Goal: Task Accomplishment & Management: Complete application form

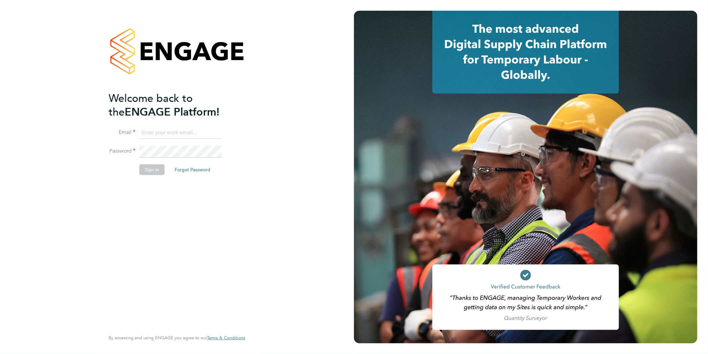
click at [173, 130] on input at bounding box center [180, 133] width 82 height 12
type input "[EMAIL_ADDRESS][DOMAIN_NAME]"
click at [158, 169] on button "Sign In" at bounding box center [151, 169] width 25 height 11
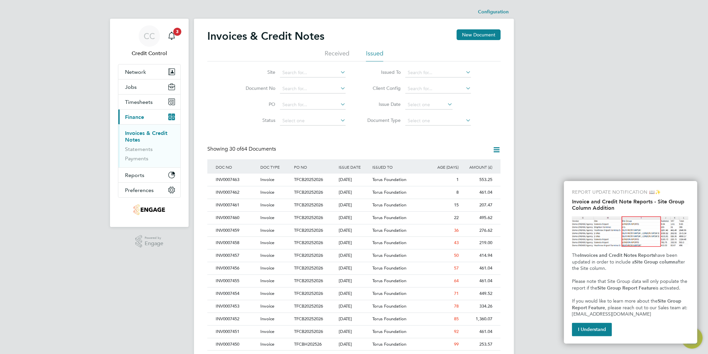
click at [579, 121] on div "CC Credit Control Notifications 3 Applications: Network Team Members Businesses…" at bounding box center [354, 298] width 708 height 596
click at [148, 99] on span "Timesheets" at bounding box center [139, 102] width 28 height 6
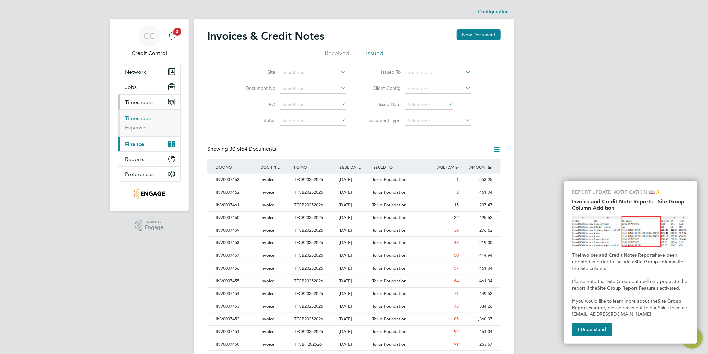
click at [145, 119] on link "Timesheets" at bounding box center [139, 118] width 28 height 6
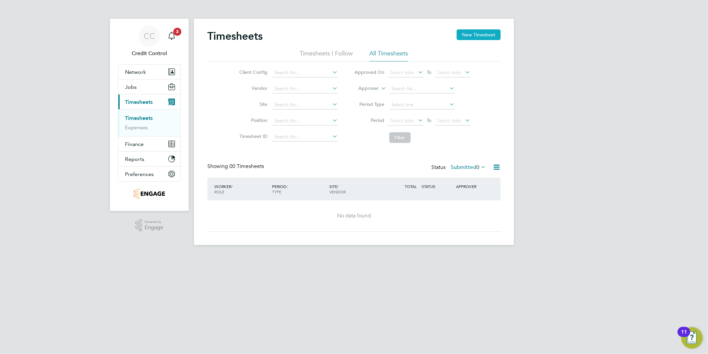
click at [478, 32] on button "New Timesheet" at bounding box center [479, 34] width 44 height 11
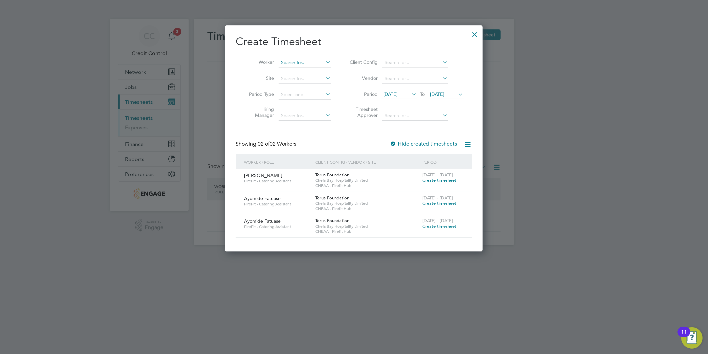
click at [302, 61] on input at bounding box center [305, 62] width 52 height 9
click at [396, 155] on div "Client Config / Vendor / Site" at bounding box center [367, 161] width 107 height 15
click at [431, 181] on span "Create timesheet" at bounding box center [440, 180] width 34 height 6
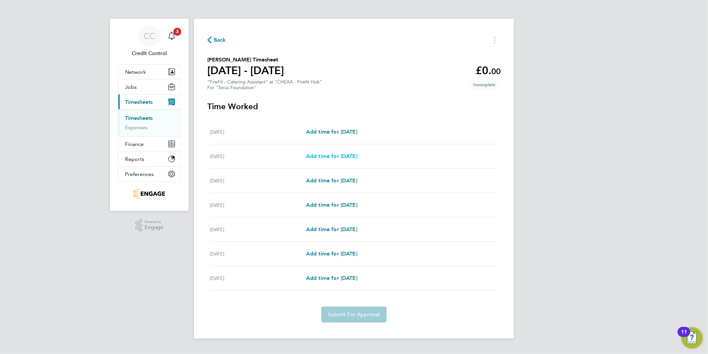
click at [339, 156] on span "Add time for [DATE]" at bounding box center [331, 156] width 51 height 6
select select "30"
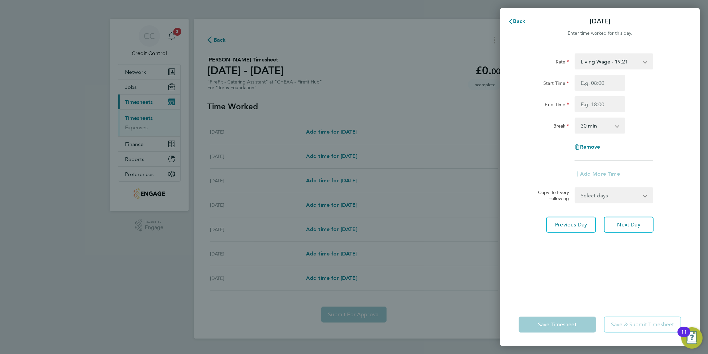
click at [599, 91] on div "Start Time End Time" at bounding box center [600, 93] width 168 height 37
click at [598, 86] on input "Start Time" at bounding box center [600, 83] width 51 height 16
type input "15:00"
click at [595, 101] on input "End Time" at bounding box center [600, 104] width 51 height 16
type input "20:00"
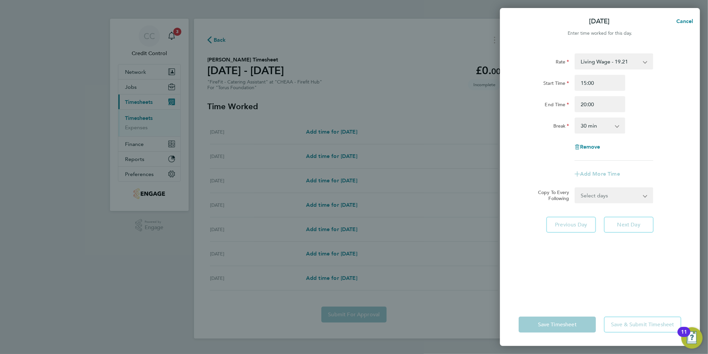
click at [599, 126] on select "0 min 15 min 30 min 45 min 60 min 75 min 90 min" at bounding box center [596, 125] width 41 height 15
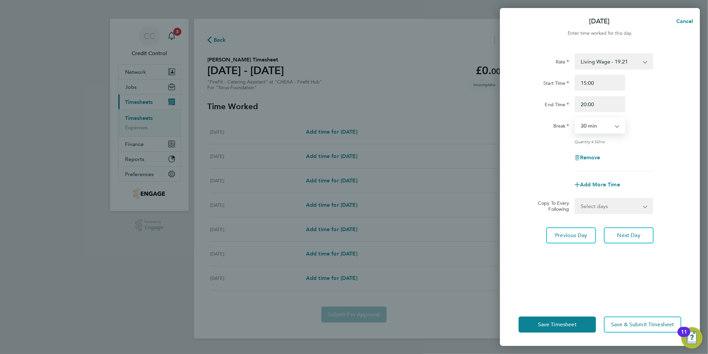
select select "0"
click at [576, 118] on select "0 min 15 min 30 min 45 min 60 min 75 min 90 min" at bounding box center [596, 125] width 41 height 15
click at [632, 235] on span "Next Day" at bounding box center [629, 235] width 23 height 7
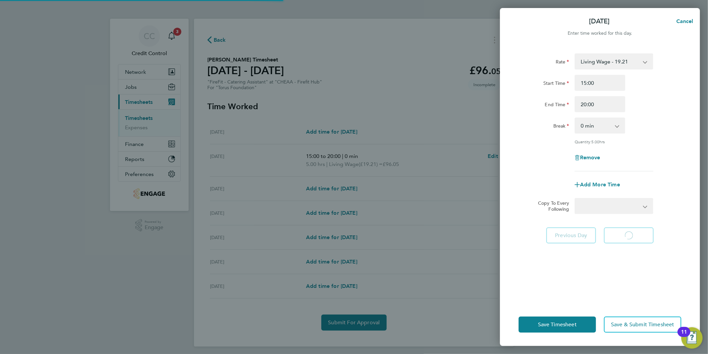
select select "30"
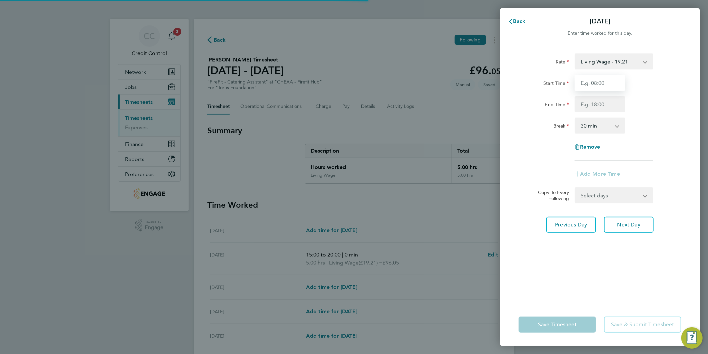
click at [588, 86] on input "Start Time" at bounding box center [600, 83] width 51 height 16
type input "15:00"
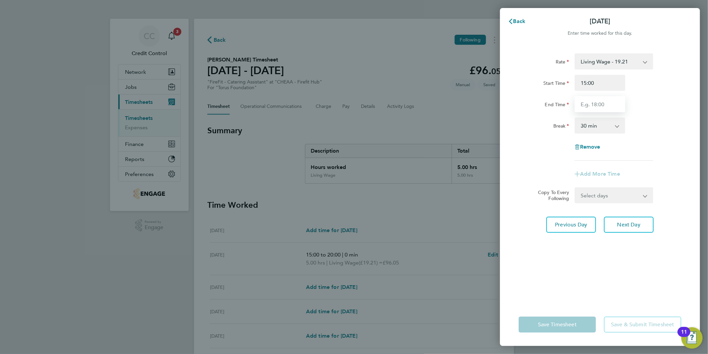
type input "20:00"
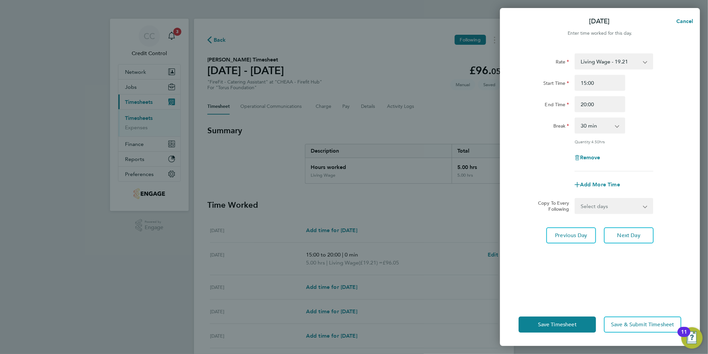
drag, startPoint x: 615, startPoint y: 123, endPoint x: 609, endPoint y: 127, distance: 7.0
click at [615, 123] on select "0 min 15 min 30 min 45 min 60 min 75 min 90 min" at bounding box center [596, 125] width 41 height 15
select select "0"
click at [576, 118] on select "0 min 15 min 30 min 45 min 60 min 75 min 90 min" at bounding box center [596, 125] width 41 height 15
click at [672, 132] on div "Break 0 min 15 min 30 min 45 min 60 min 75 min 90 min" at bounding box center [600, 125] width 168 height 16
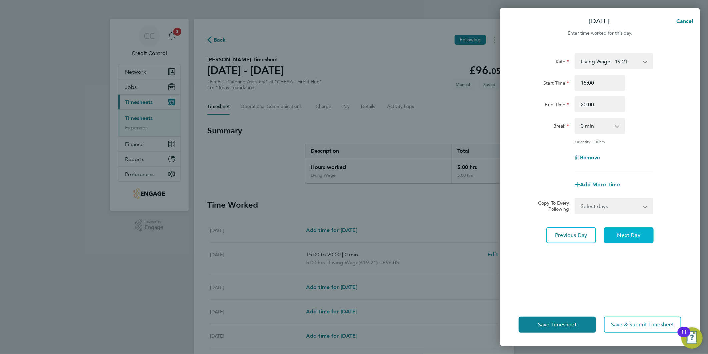
click at [635, 235] on span "Next Day" at bounding box center [629, 235] width 23 height 7
select select "30"
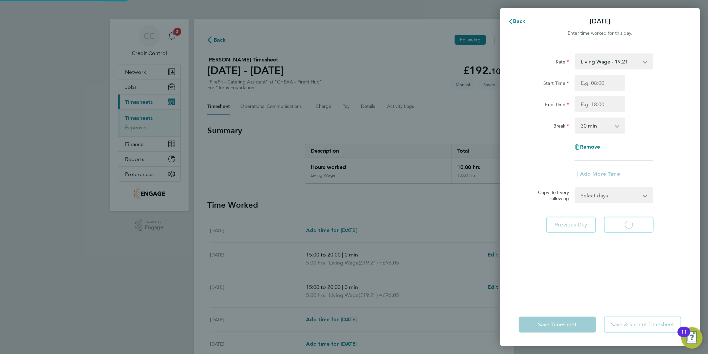
select select "30"
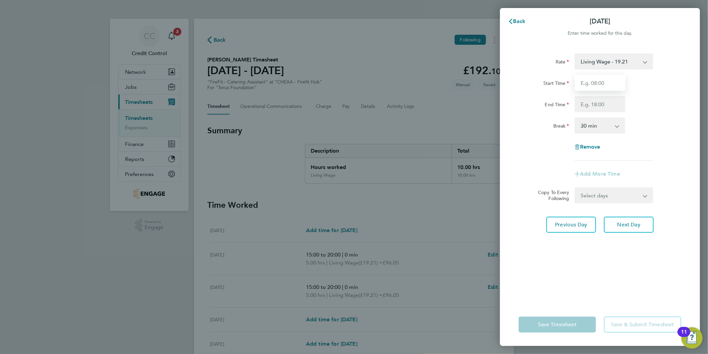
click at [587, 78] on input "Start Time" at bounding box center [600, 83] width 51 height 16
type input "09:00"
click at [591, 105] on input "End Time" at bounding box center [600, 104] width 51 height 16
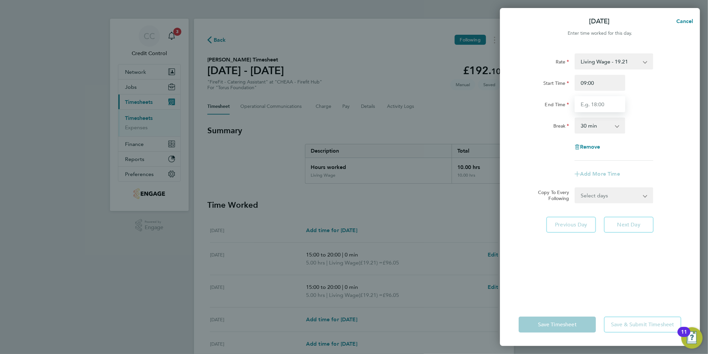
type input "14:00"
click at [602, 132] on select "0 min 15 min 30 min 45 min 60 min 75 min 90 min" at bounding box center [596, 125] width 41 height 15
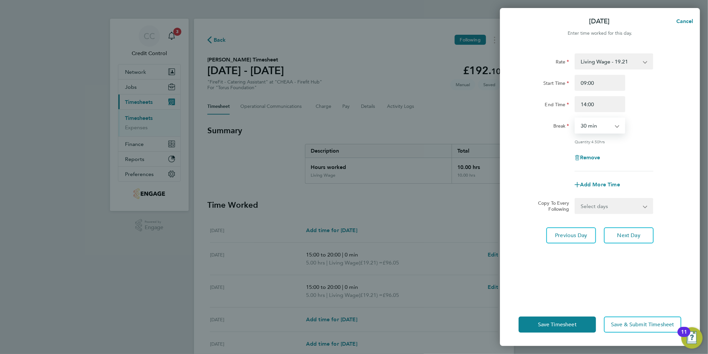
select select "0"
click at [576, 118] on select "0 min 15 min 30 min 45 min 60 min 75 min 90 min" at bounding box center [596, 125] width 41 height 15
click at [639, 233] on span "Next Day" at bounding box center [629, 235] width 23 height 7
select select "30"
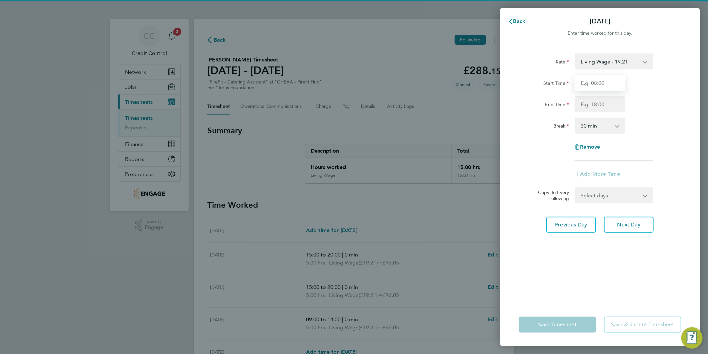
click at [600, 85] on input "Start Time" at bounding box center [600, 83] width 51 height 16
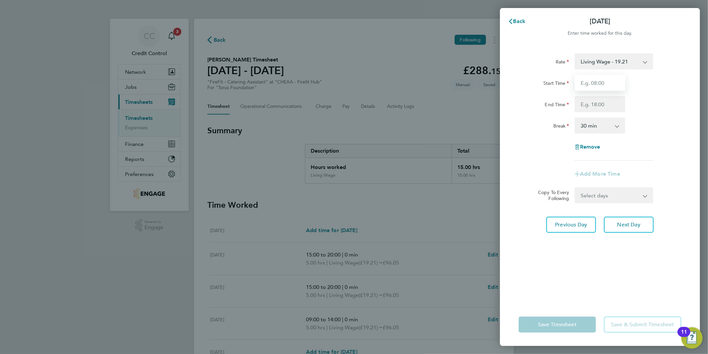
type input "09:00"
click at [596, 105] on input "End Time" at bounding box center [600, 104] width 51 height 16
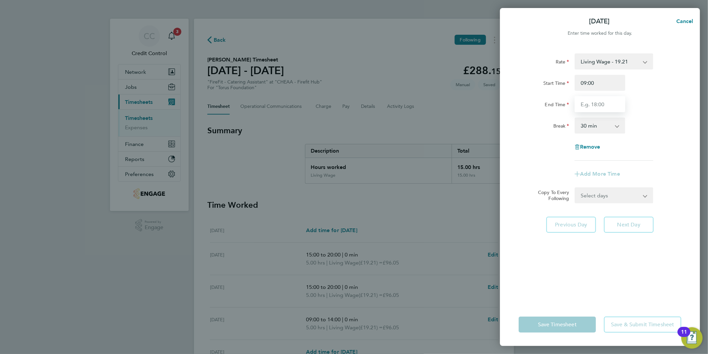
type input "14:00"
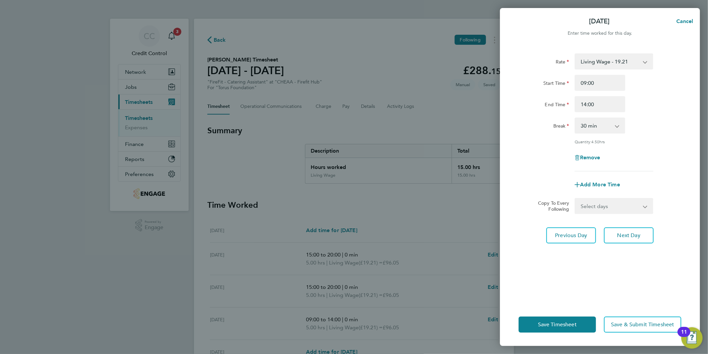
click at [657, 130] on div "Break 0 min 15 min 30 min 45 min 60 min 75 min 90 min" at bounding box center [600, 125] width 168 height 16
drag, startPoint x: 616, startPoint y: 129, endPoint x: 609, endPoint y: 134, distance: 8.1
click at [616, 129] on select "0 min 15 min 30 min 45 min 60 min 75 min 90 min" at bounding box center [596, 125] width 41 height 15
select select "0"
click at [576, 118] on select "0 min 15 min 30 min 45 min 60 min 75 min 90 min" at bounding box center [596, 125] width 41 height 15
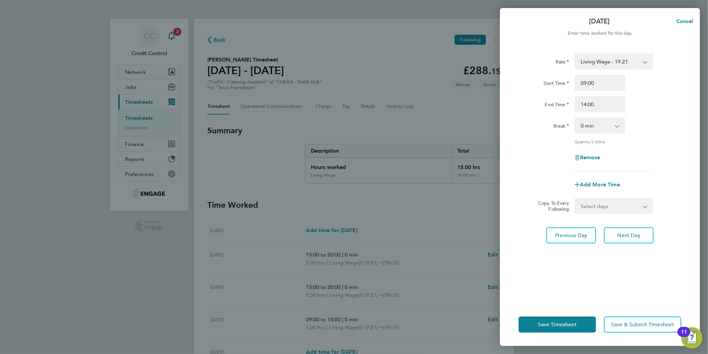
click at [660, 128] on div "Break 0 min 15 min 30 min 45 min 60 min 75 min 90 min" at bounding box center [600, 125] width 168 height 16
click at [639, 235] on span "Next Day" at bounding box center [629, 235] width 23 height 7
select select "30"
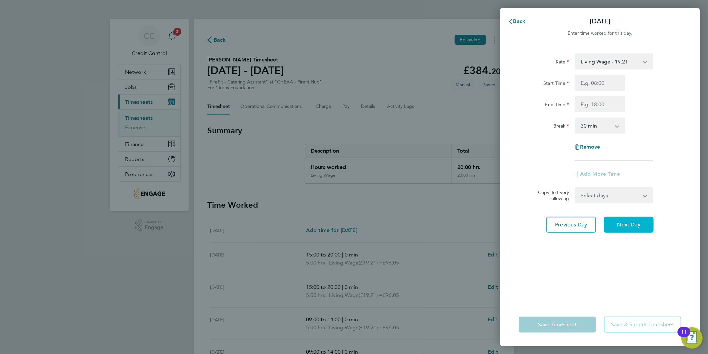
click at [637, 221] on span "Next Day" at bounding box center [629, 224] width 23 height 7
select select "30"
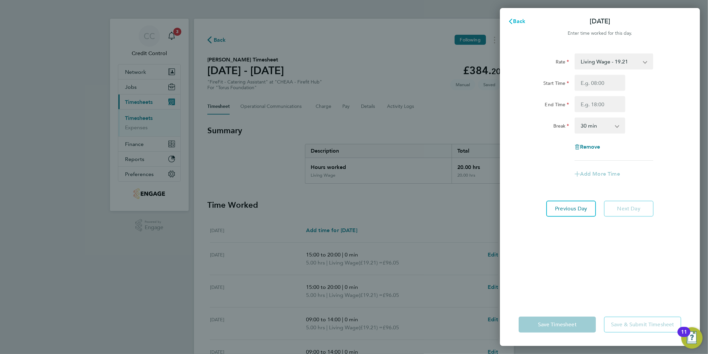
click at [523, 22] on span "Back" at bounding box center [520, 21] width 12 height 6
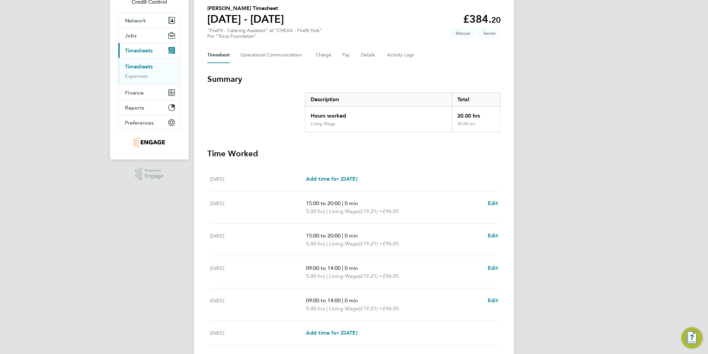
scroll to position [111, 0]
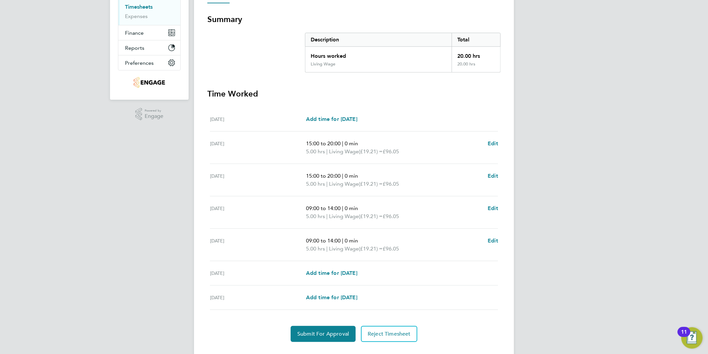
click at [612, 127] on div "CC Credit Control Notifications 3 Applications: Network Team Members Businesses…" at bounding box center [354, 128] width 708 height 479
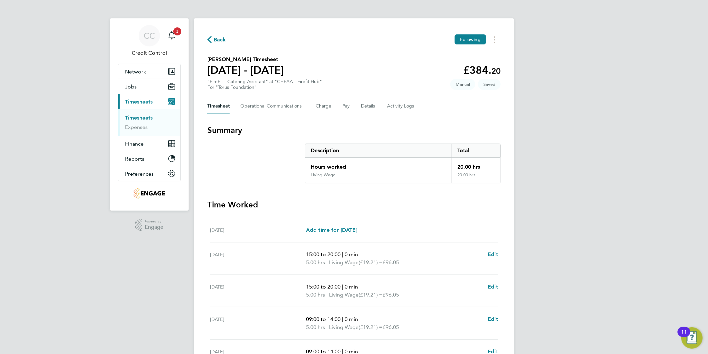
scroll to position [0, 0]
click at [598, 145] on div "CC Credit Control Notifications 3 Applications: Network Team Members Businesses…" at bounding box center [354, 239] width 708 height 479
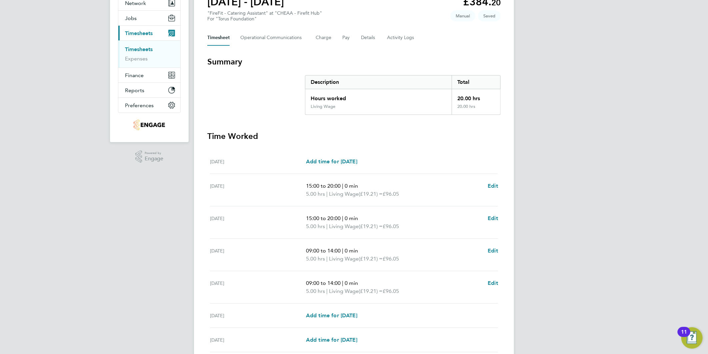
scroll to position [37, 0]
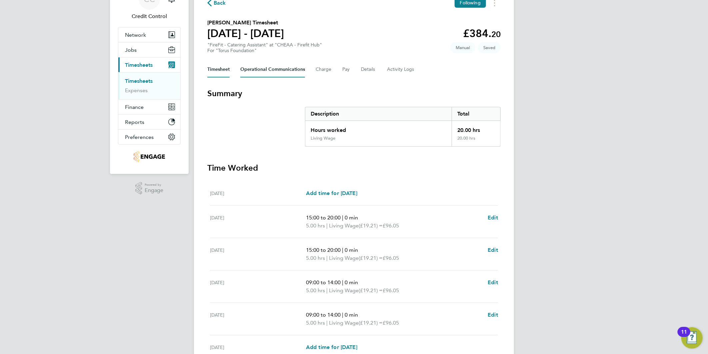
click at [295, 68] on Communications-tab "Operational Communications" at bounding box center [272, 69] width 65 height 16
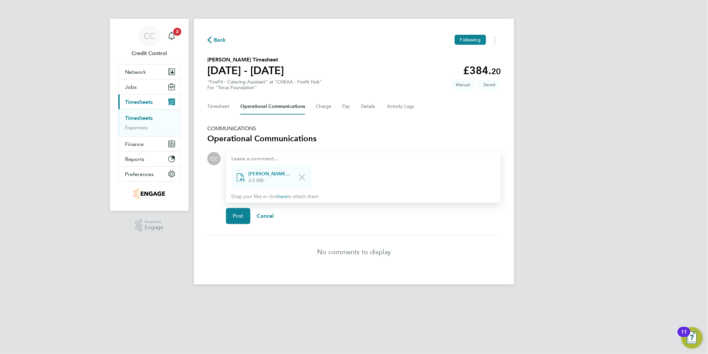
click at [575, 205] on div "CC Credit Control Notifications 3 Applications: Network Team Members Businesses…" at bounding box center [354, 147] width 708 height 295
click at [237, 213] on span "Post" at bounding box center [238, 215] width 11 height 7
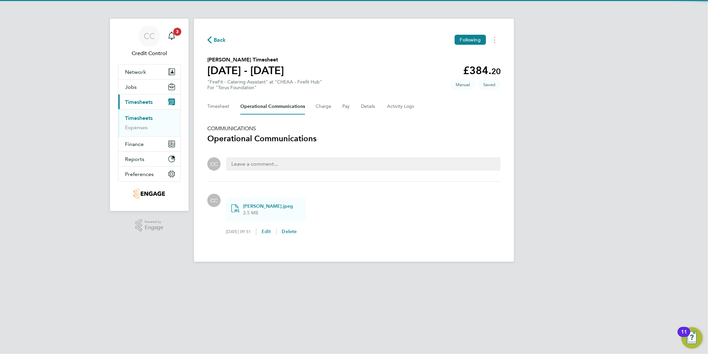
click at [568, 126] on div "CC Credit Control Notifications 3 Applications: Network Team Members Businesses…" at bounding box center [354, 136] width 708 height 272
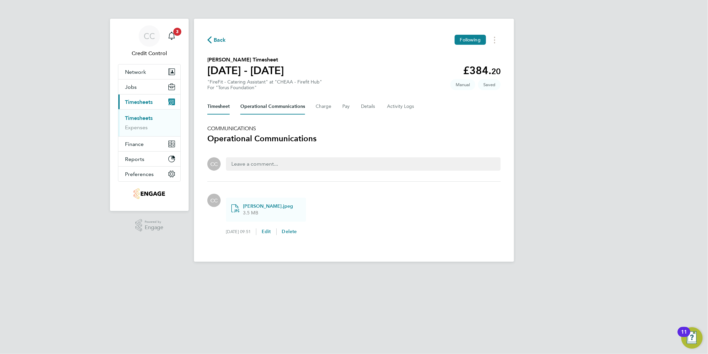
click at [220, 107] on button "Timesheet" at bounding box center [218, 106] width 22 height 16
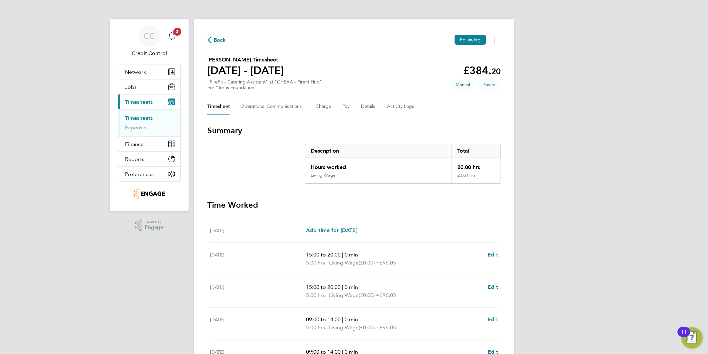
click at [612, 157] on div "CC Credit Control Notifications 3 Applications: Network Team Members Businesses…" at bounding box center [354, 239] width 708 height 479
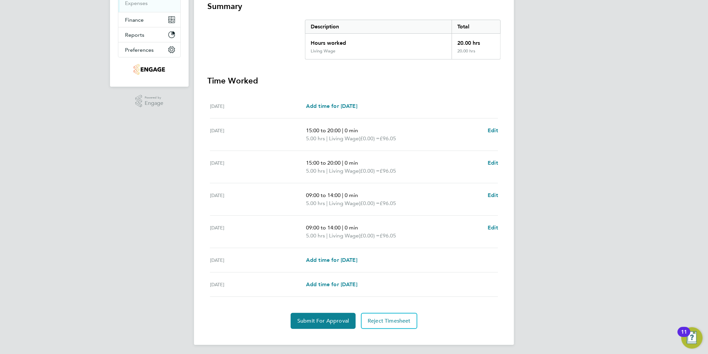
scroll to position [125, 0]
click at [122, 253] on div "CC Credit Control Notifications 3 Applications: Network Team Members Businesses…" at bounding box center [354, 114] width 708 height 479
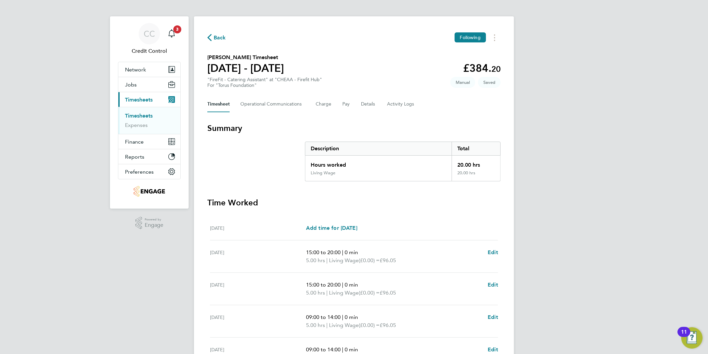
scroll to position [0, 0]
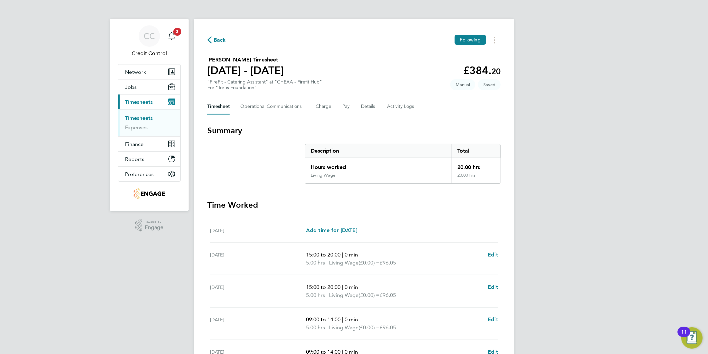
click at [564, 184] on div "CC Credit Control Notifications 3 Applications: Network Team Members Businesses…" at bounding box center [354, 239] width 708 height 479
click at [565, 205] on div "CC Credit Control Notifications 3 Applications: Network Team Members Businesses…" at bounding box center [354, 239] width 708 height 479
click at [561, 113] on div "CC Credit Control Notifications 3 Applications: Network Team Members Businesses…" at bounding box center [354, 239] width 708 height 479
click at [145, 271] on div "CC Credit Control Notifications 3 Applications: Network Team Members Businesses…" at bounding box center [354, 239] width 708 height 479
click at [144, 259] on div "CC Credit Control Notifications 3 Applications: Network Team Members Businesses…" at bounding box center [354, 239] width 708 height 479
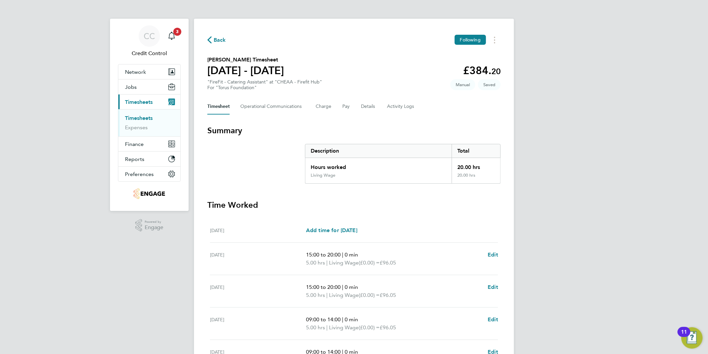
click at [118, 276] on div "CC Credit Control Notifications 3 Applications: Network Team Members Businesses…" at bounding box center [354, 239] width 708 height 479
click at [154, 252] on div "CC Credit Control Notifications 3 Applications: Network Team Members Businesses…" at bounding box center [354, 239] width 708 height 479
click at [581, 152] on div "CC Credit Control Notifications 3 Applications: Network Team Members Businesses…" at bounding box center [354, 239] width 708 height 479
click at [274, 109] on Communications-tab "Operational Communications" at bounding box center [272, 106] width 65 height 16
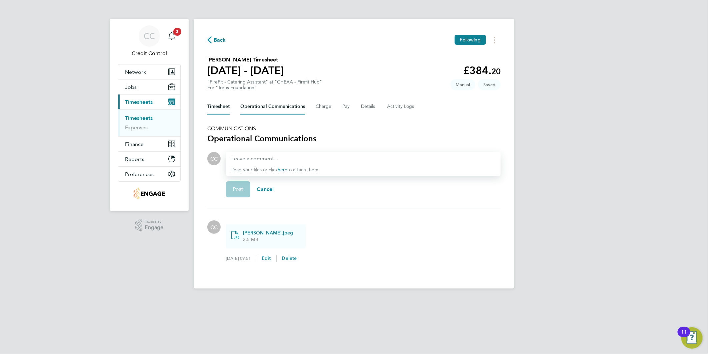
click at [225, 103] on button "Timesheet" at bounding box center [218, 106] width 22 height 16
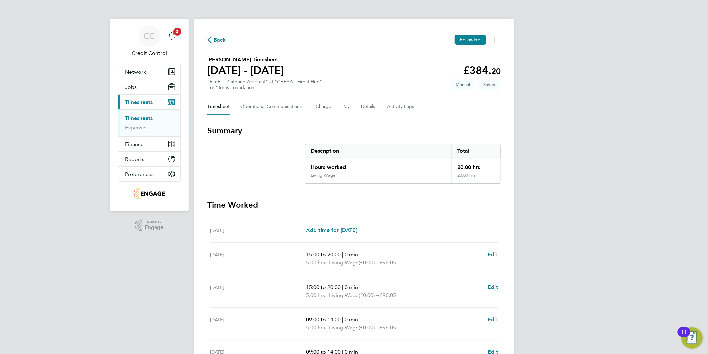
click at [565, 137] on div "CC Credit Control Notifications 3 Applications: Network Team Members Businesses…" at bounding box center [354, 239] width 708 height 479
click at [278, 108] on Communications-tab "Operational Communications" at bounding box center [272, 106] width 65 height 16
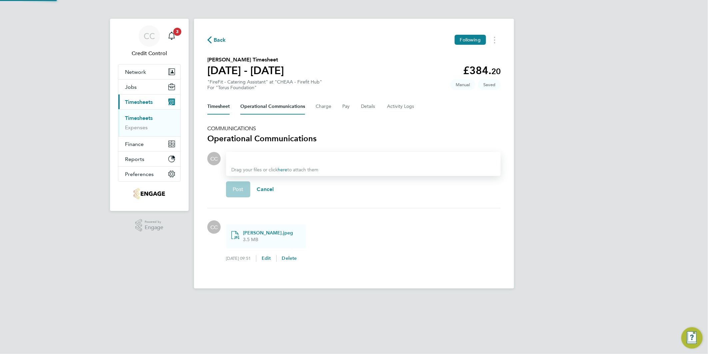
click at [222, 104] on button "Timesheet" at bounding box center [218, 106] width 22 height 16
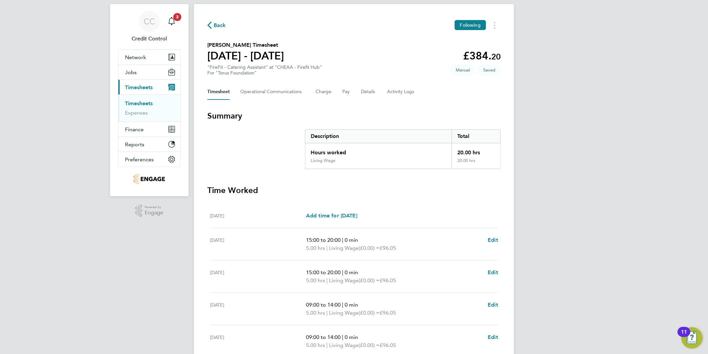
scroll to position [125, 0]
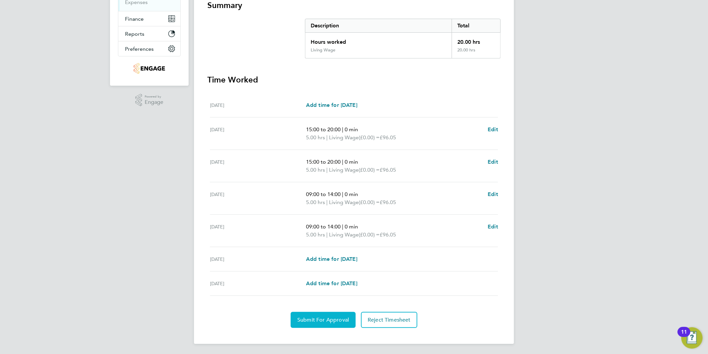
click at [318, 319] on span "Submit For Approval" at bounding box center [324, 319] width 52 height 7
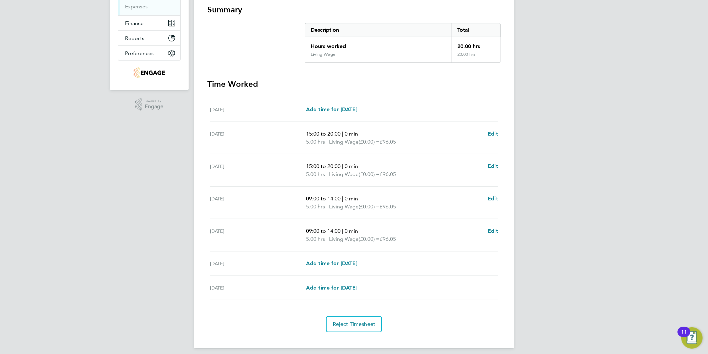
scroll to position [124, 0]
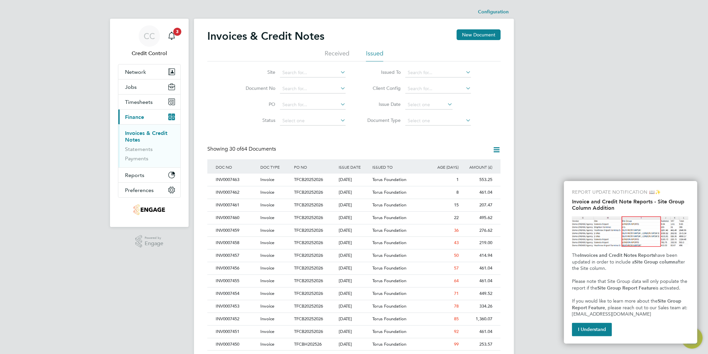
click at [591, 131] on div "CC Credit Control Notifications 3 Applications: Network Team Members Businesses…" at bounding box center [354, 298] width 708 height 596
click at [425, 178] on div "Torus Foundation" at bounding box center [399, 179] width 56 height 12
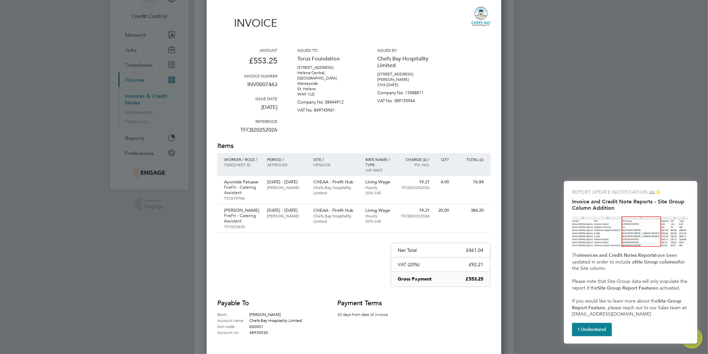
click at [330, 248] on div "Invoice Amount £553.25 Invoice number INV0007463 Issue date 24 Sep 2025 Referen…" at bounding box center [354, 171] width 274 height 328
click at [541, 155] on div at bounding box center [354, 177] width 708 height 354
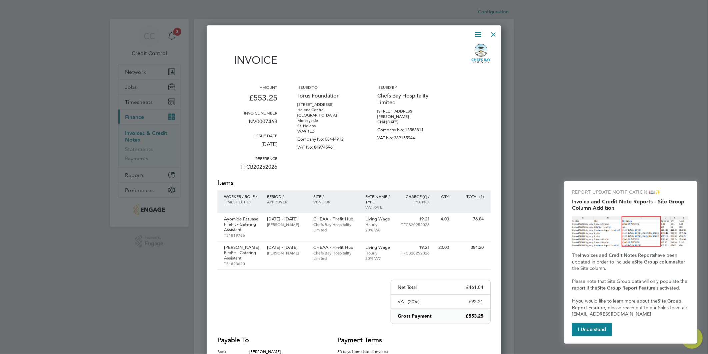
click at [608, 33] on div at bounding box center [354, 177] width 708 height 354
click at [497, 30] on div at bounding box center [494, 33] width 12 height 12
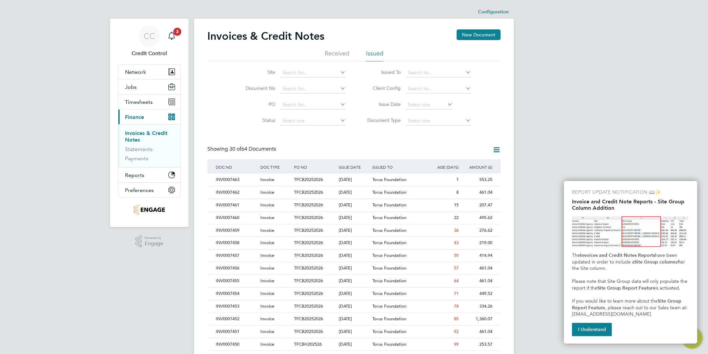
click at [589, 78] on div "CC Credit Control Notifications 3 Applications: Network Team Members Businesses…" at bounding box center [354, 298] width 708 height 596
click at [150, 104] on span "Timesheets" at bounding box center [139, 102] width 28 height 6
click at [141, 103] on span "Timesheets" at bounding box center [139, 102] width 28 height 6
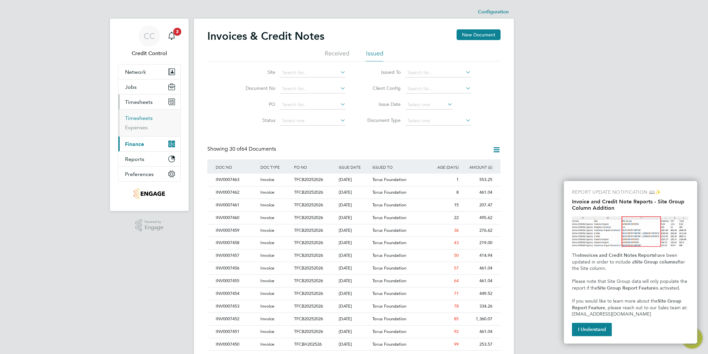
click at [141, 117] on link "Timesheets" at bounding box center [139, 118] width 28 height 6
